Goal: Task Accomplishment & Management: Complete application form

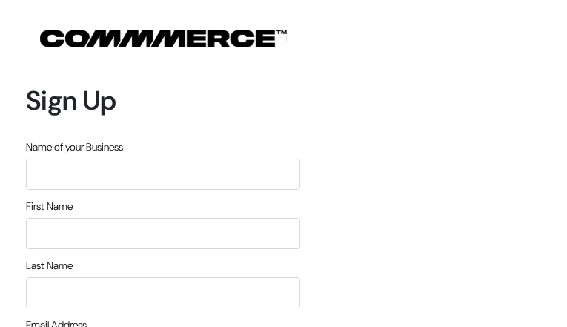
type input "nDbingyMC"
type input "VAdqlsjaHmdEs"
type input "oAmOnaAdgnm"
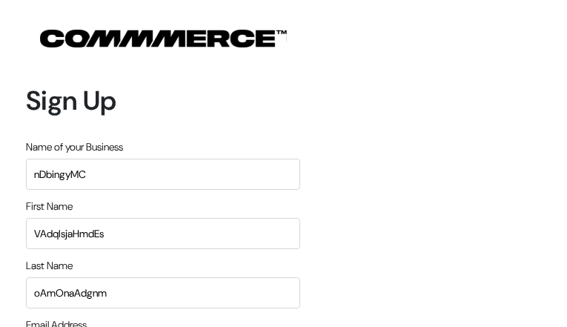
type input "[EMAIL_ADDRESS][DOMAIN_NAME]"
type input "6493938388"
type input "bILhWIJYT"
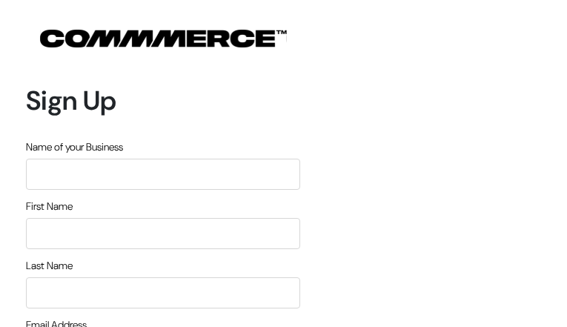
type input "yrQJtDBtViASBIX"
type input "XAmatiuPWW"
type input "pMCCQMKTygkghDB"
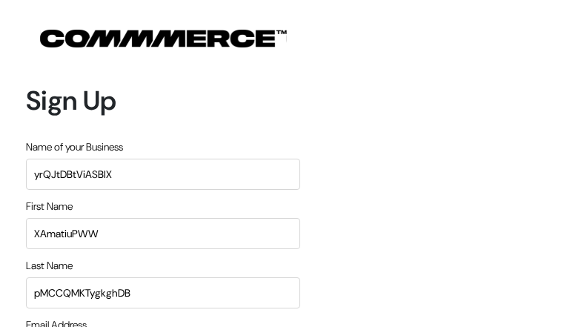
type input "[EMAIL_ADDRESS][DOMAIN_NAME]"
type input "7231878950"
type input "NVABjsIS"
